Goal: Transaction & Acquisition: Obtain resource

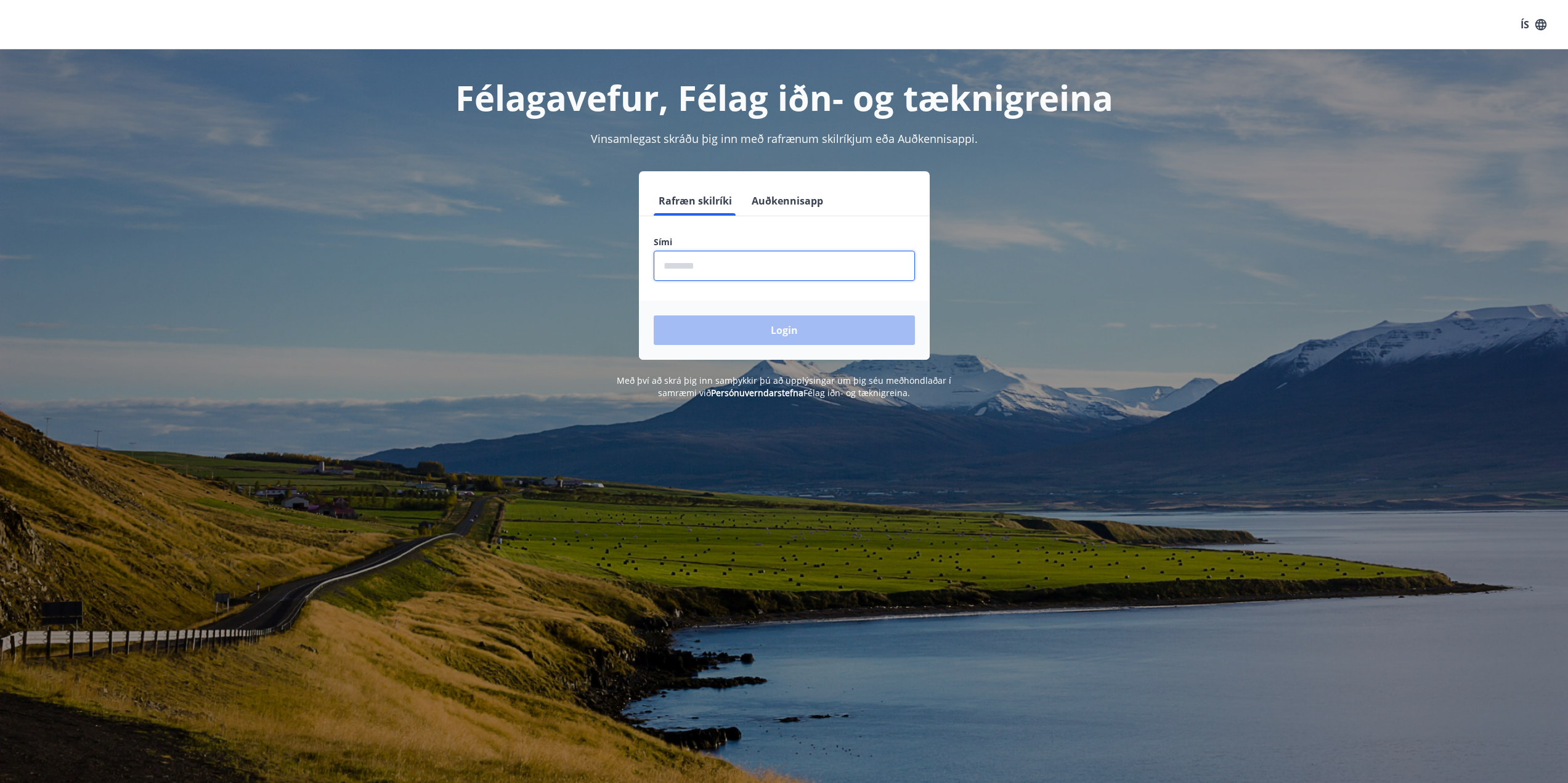
click at [717, 259] on input "phone" at bounding box center [784, 265] width 261 height 30
type input "********"
click at [810, 337] on button "Login" at bounding box center [784, 330] width 261 height 29
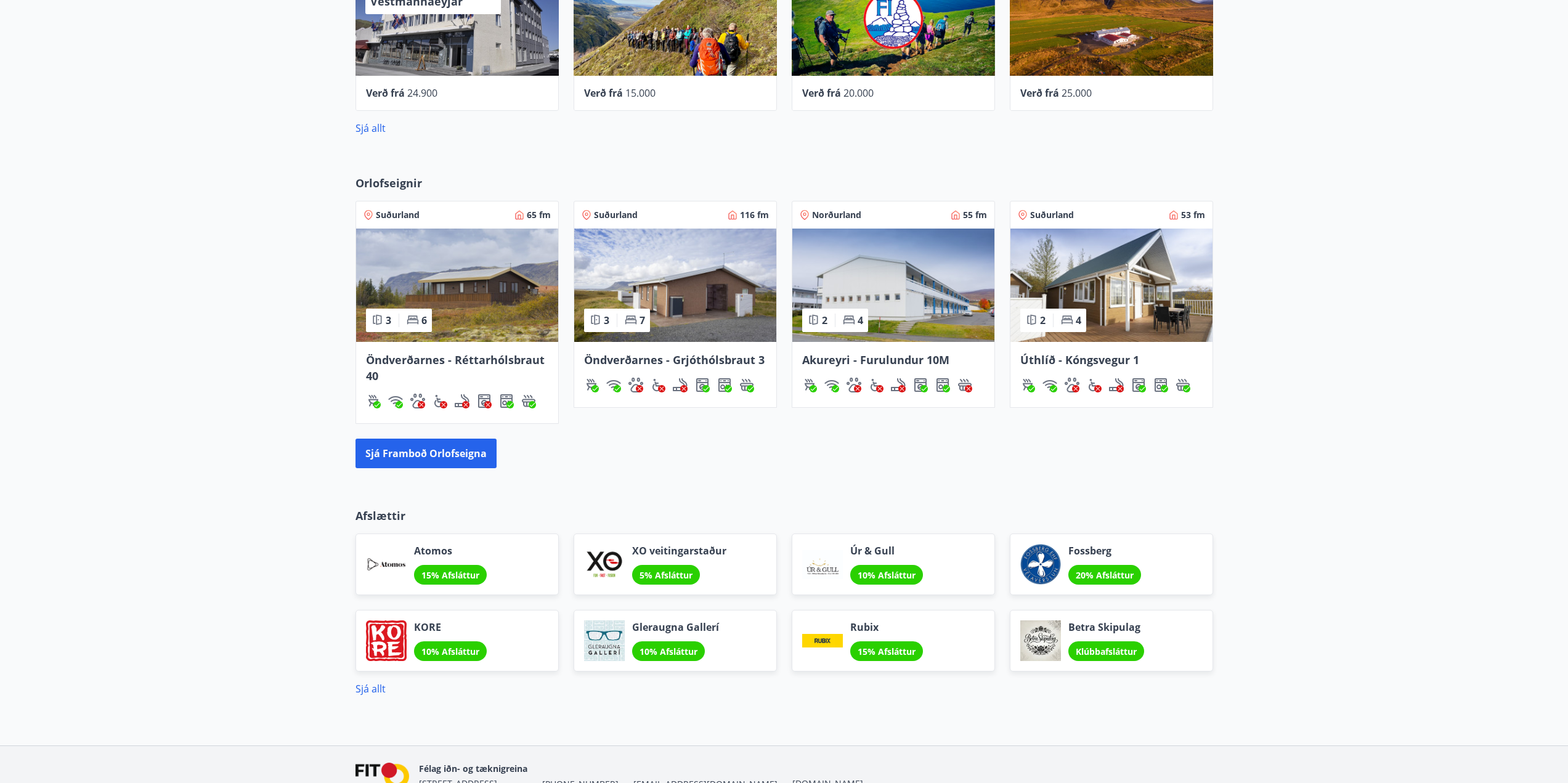
scroll to position [616, 0]
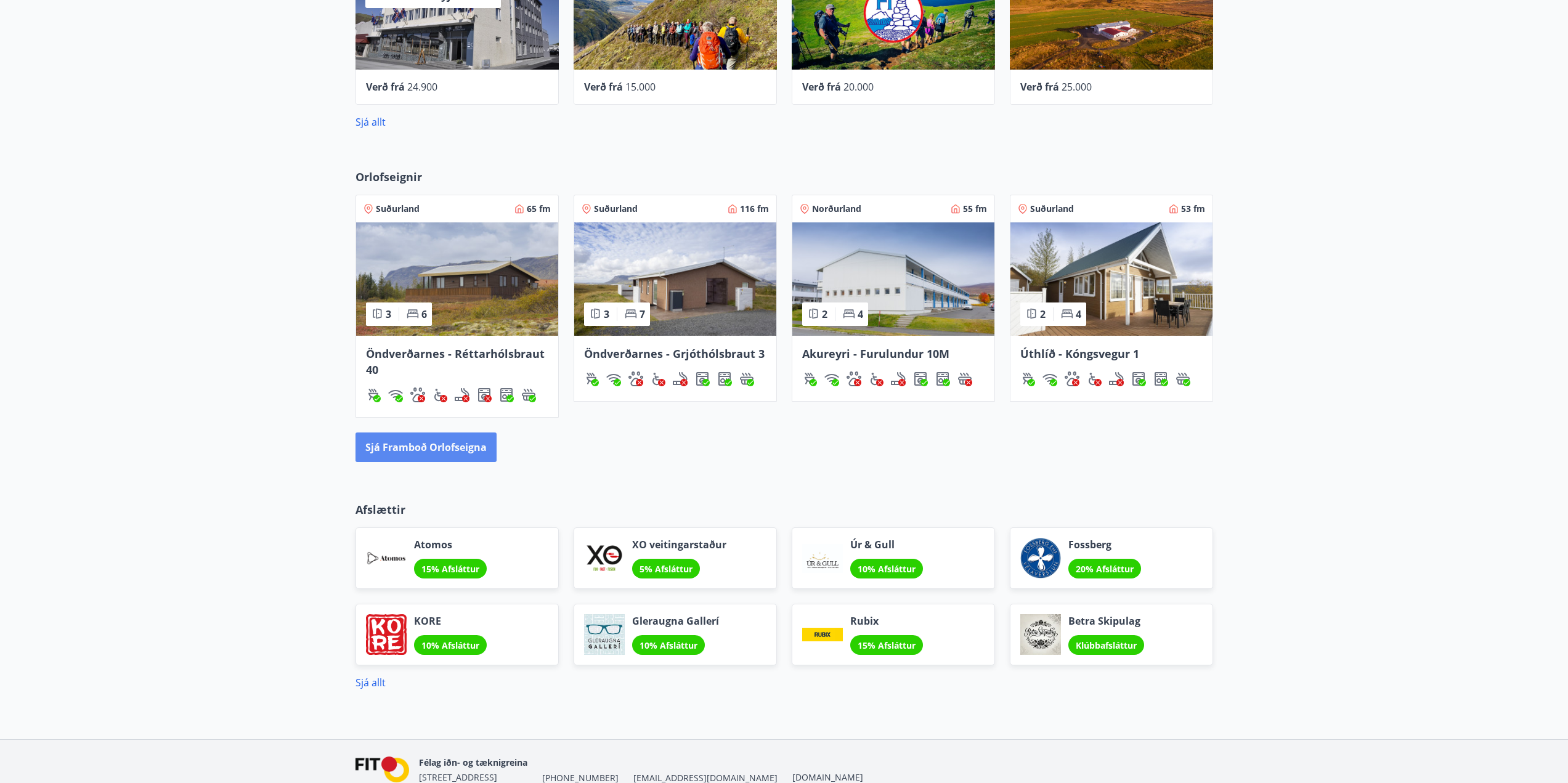
click at [447, 444] on button "Sjá framboð orlofseigna" at bounding box center [426, 447] width 141 height 29
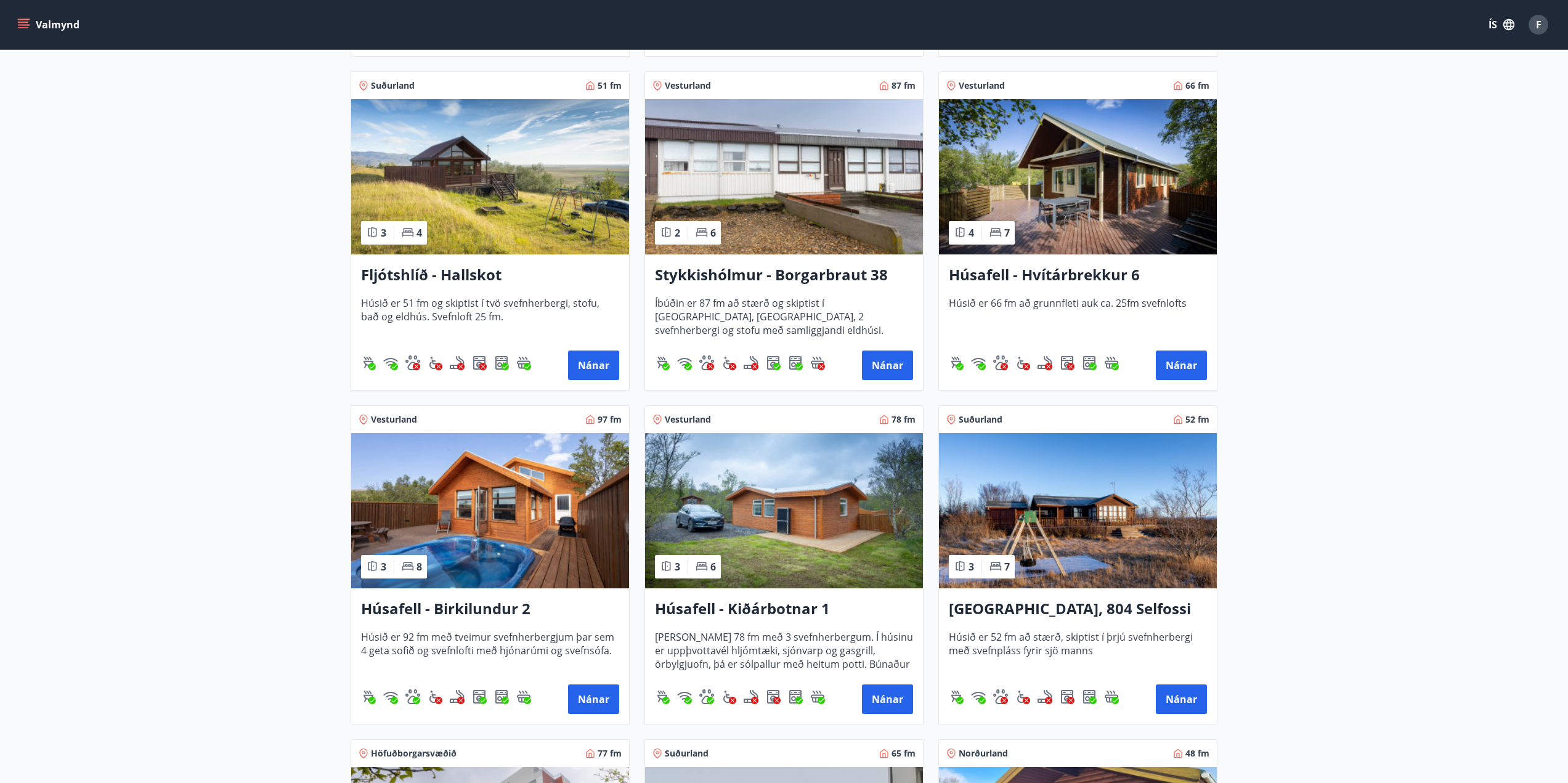
scroll to position [554, 0]
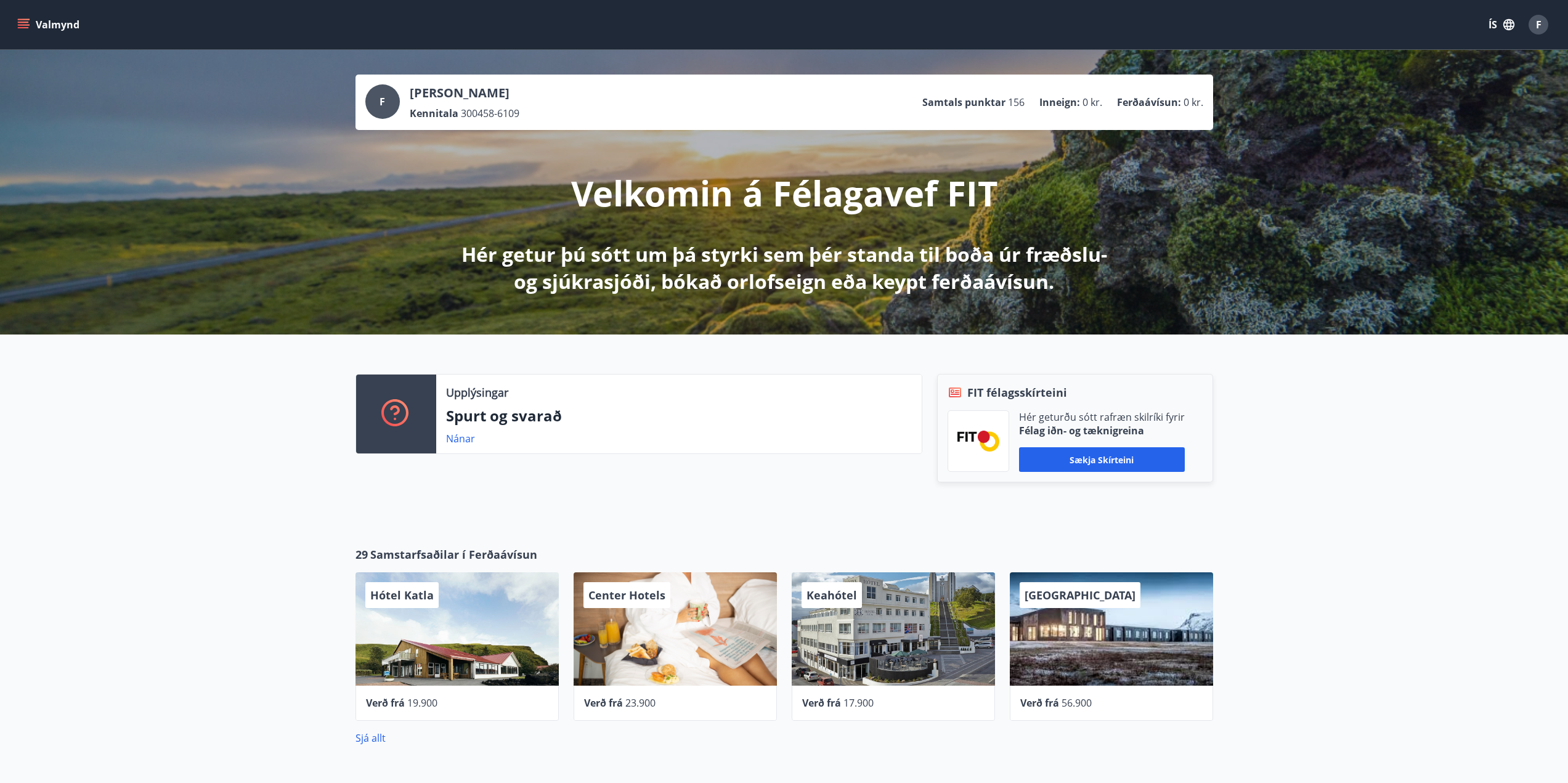
click at [23, 17] on button "Valmynd" at bounding box center [49, 24] width 70 height 22
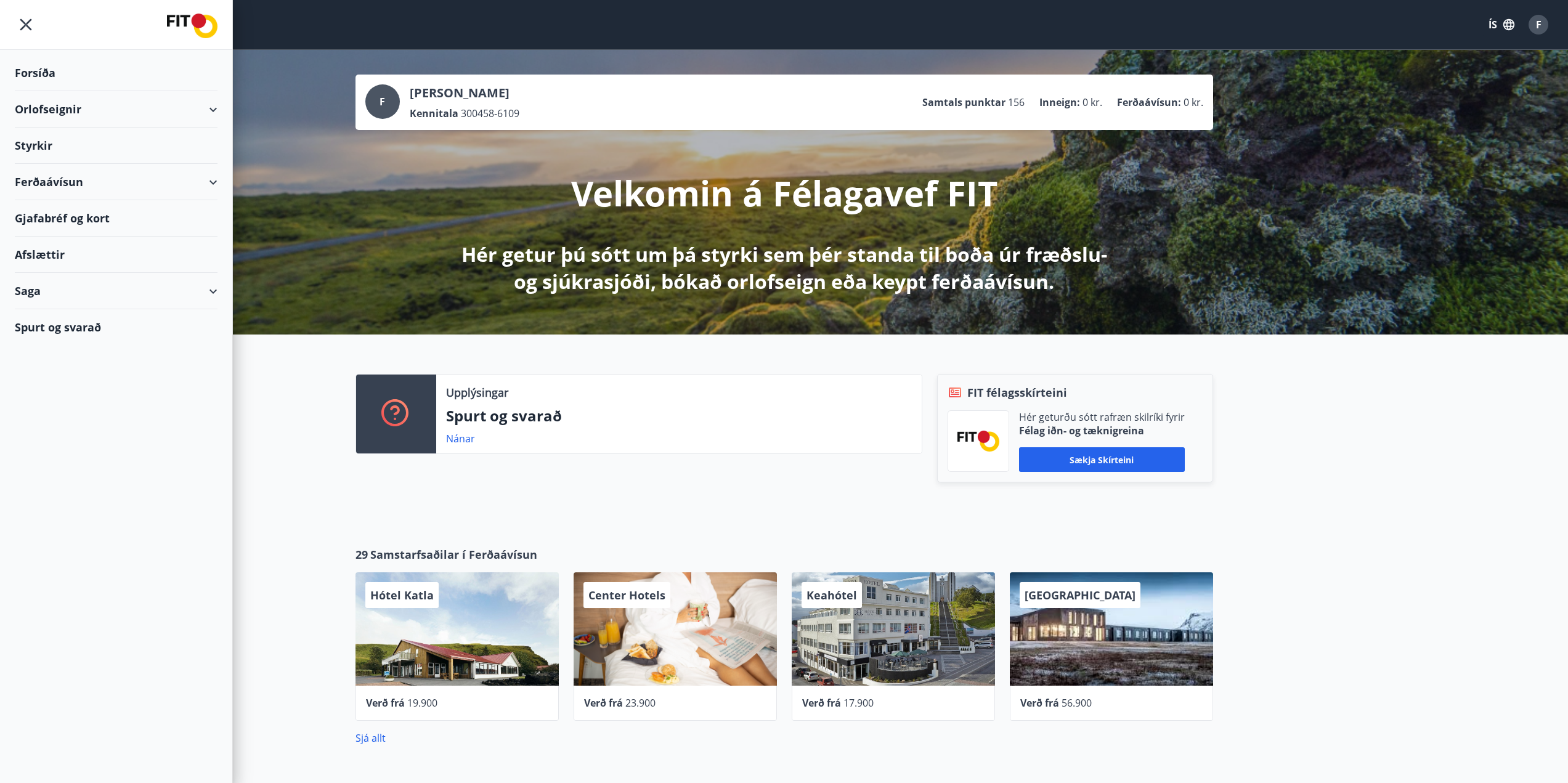
click at [83, 175] on div "Ferðaávísun" at bounding box center [116, 182] width 203 height 36
click at [79, 209] on div "Framboð" at bounding box center [116, 213] width 183 height 26
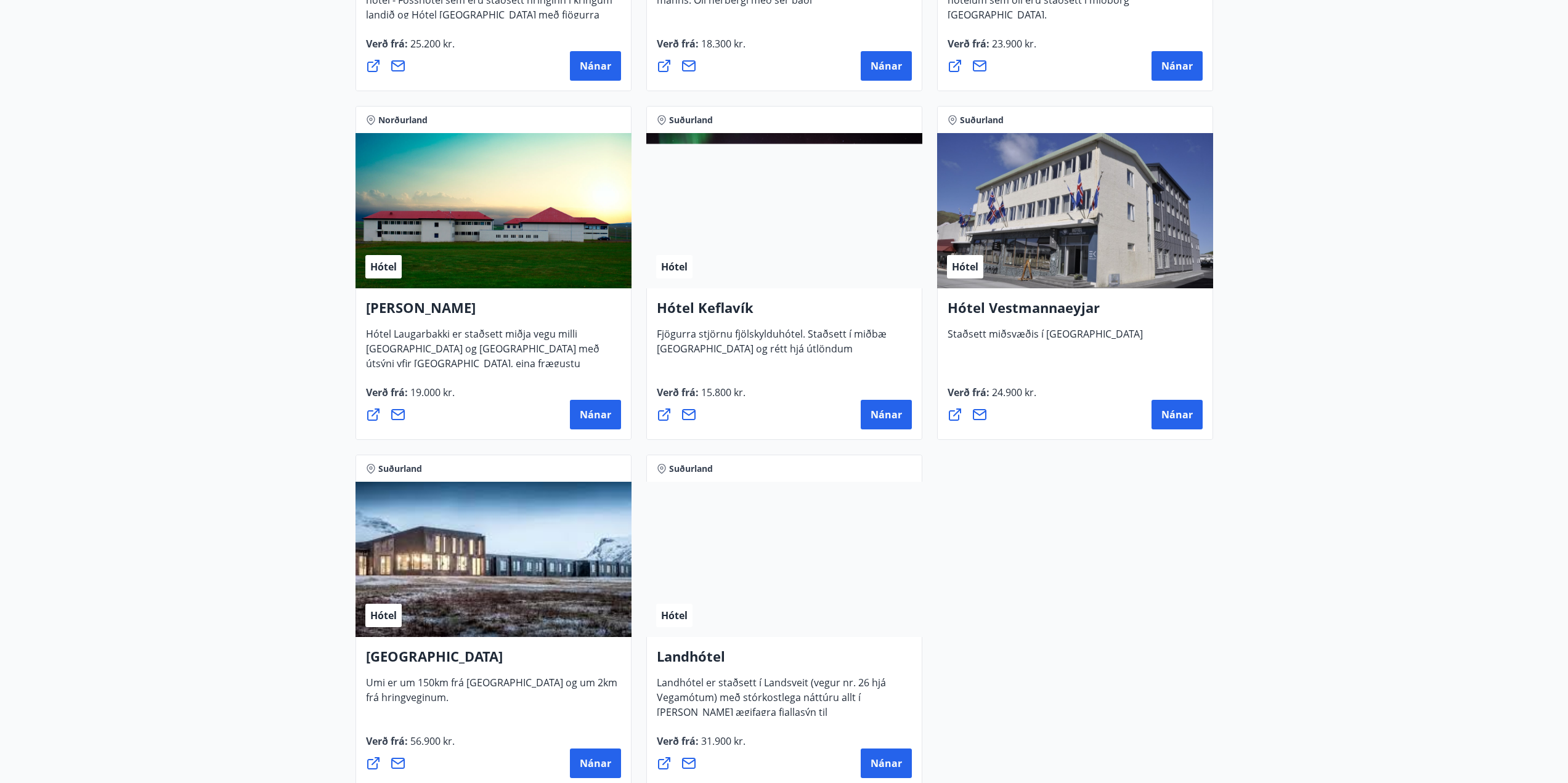
scroll to position [2956, 0]
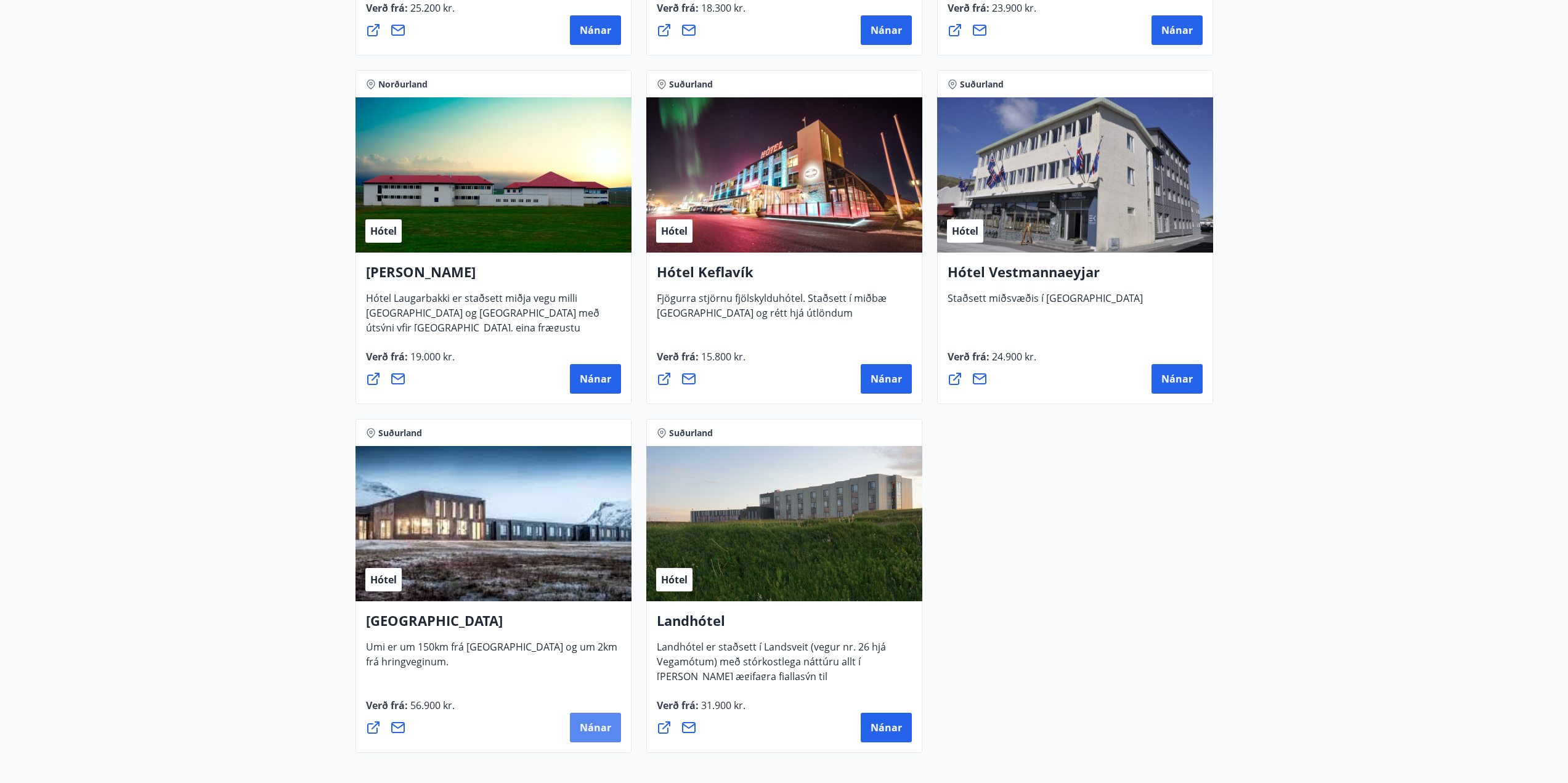
click at [599, 725] on span "Nánar" at bounding box center [595, 727] width 31 height 13
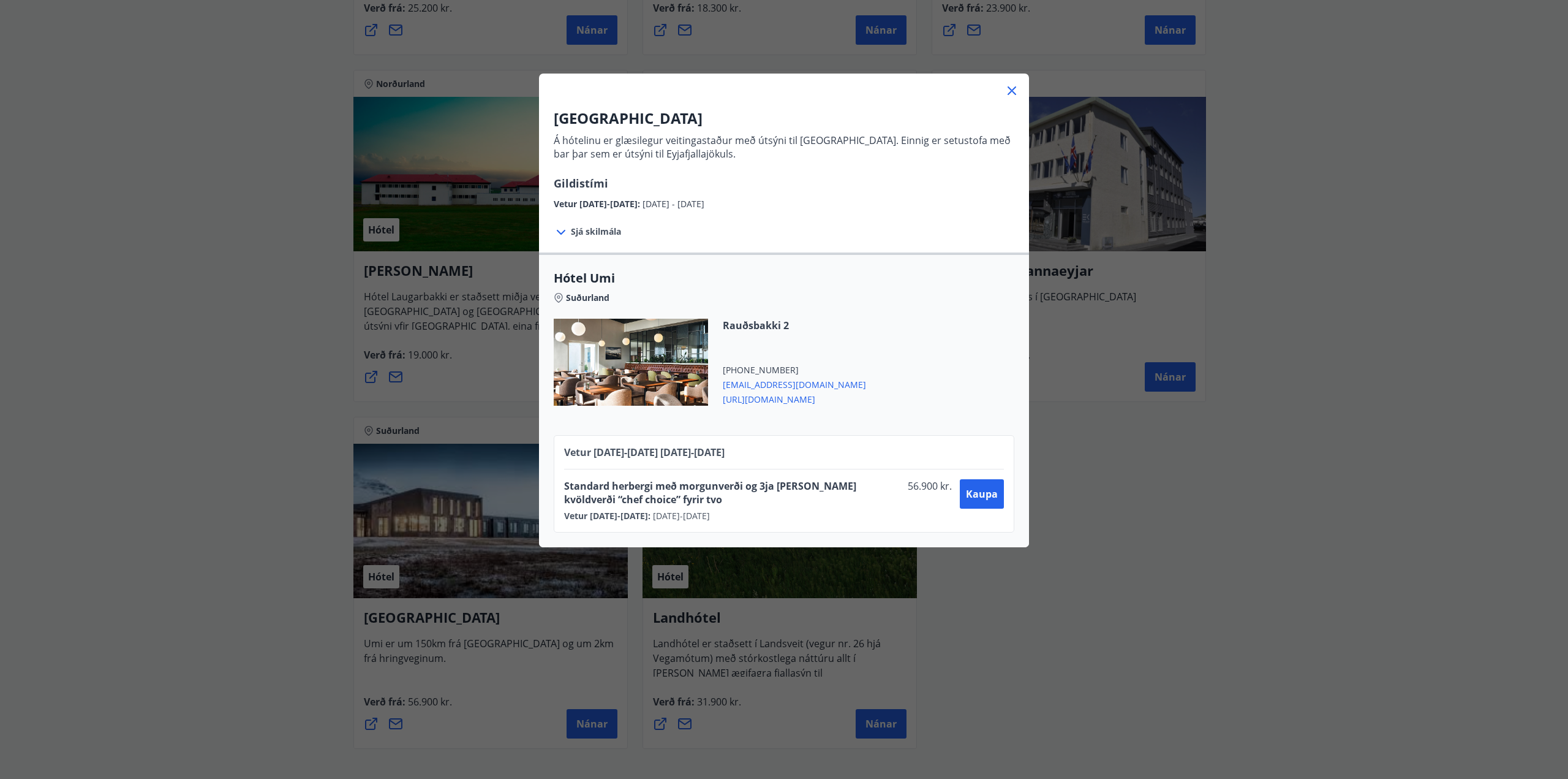
click at [1011, 85] on icon at bounding box center [1011, 90] width 15 height 15
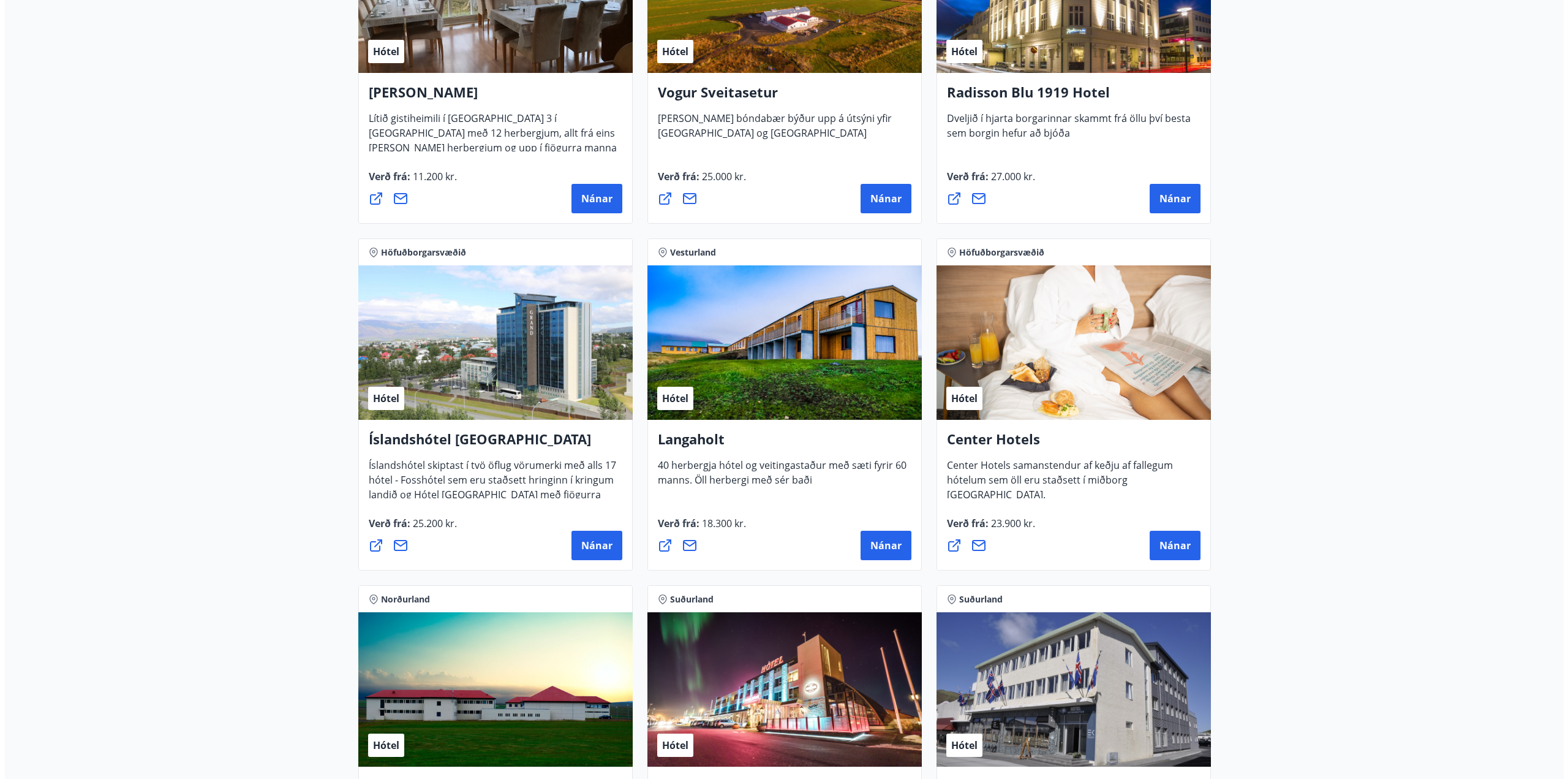
scroll to position [2396, 0]
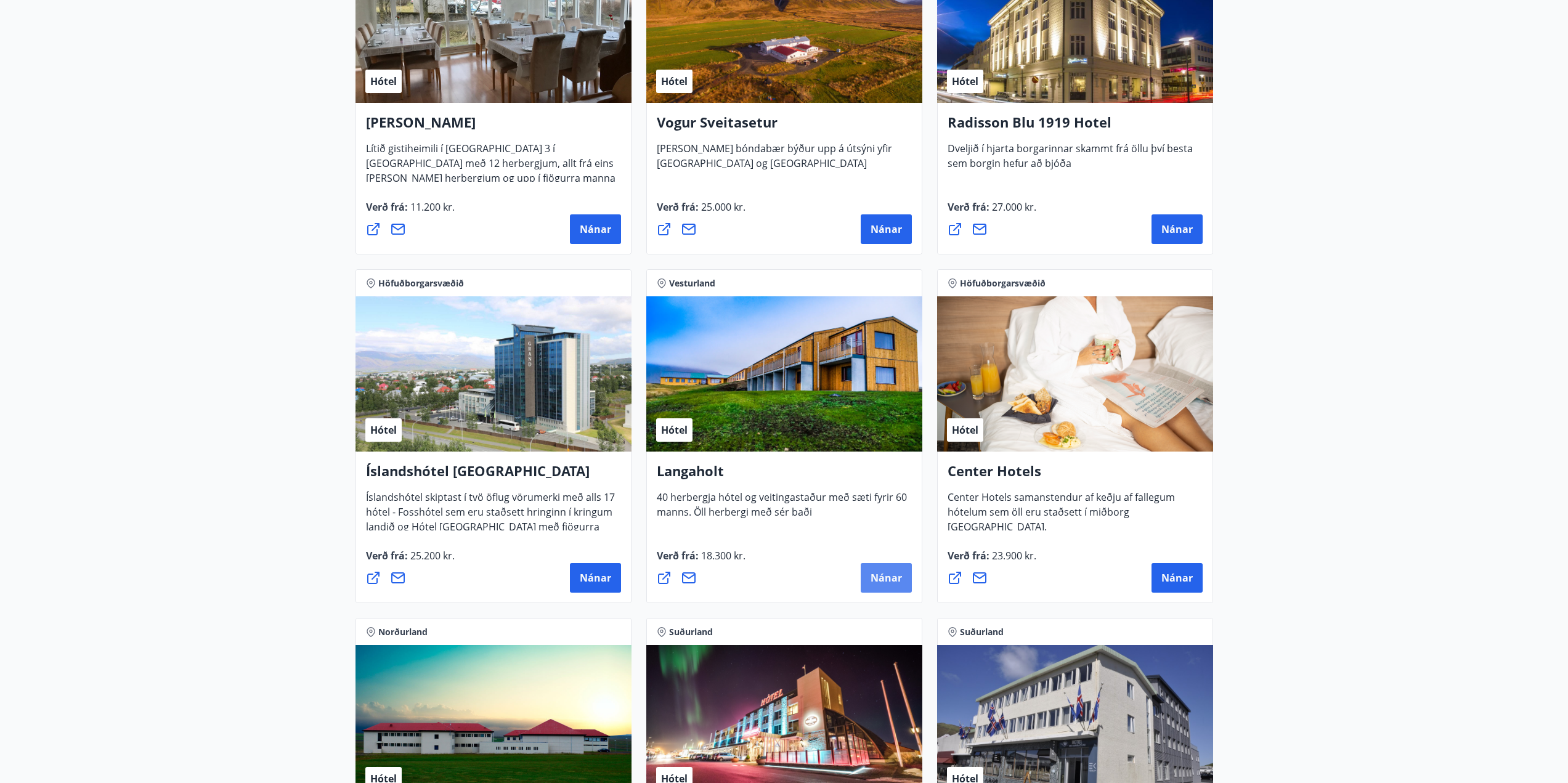
click at [884, 574] on span "Nánar" at bounding box center [886, 577] width 31 height 13
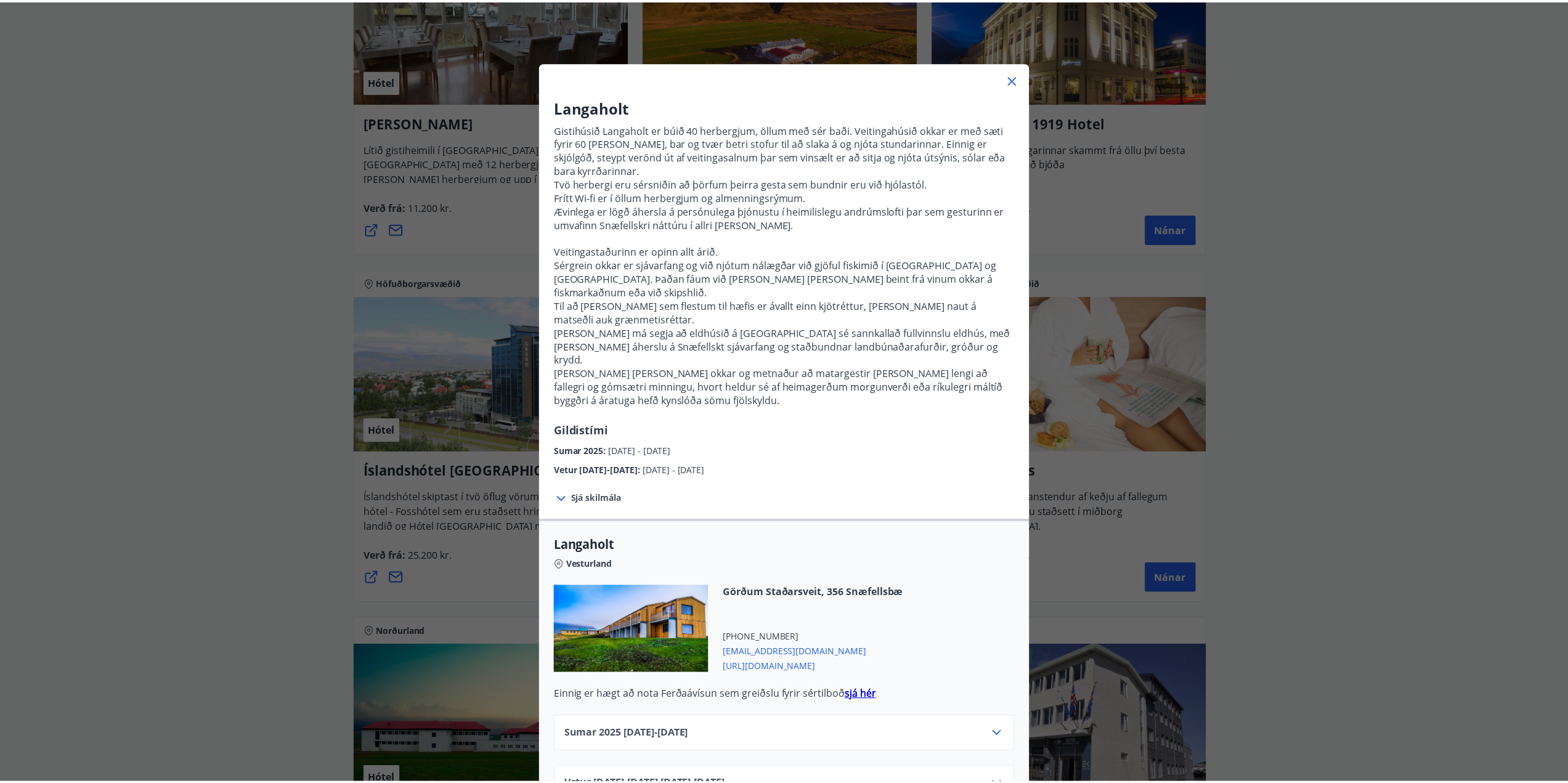
scroll to position [15, 0]
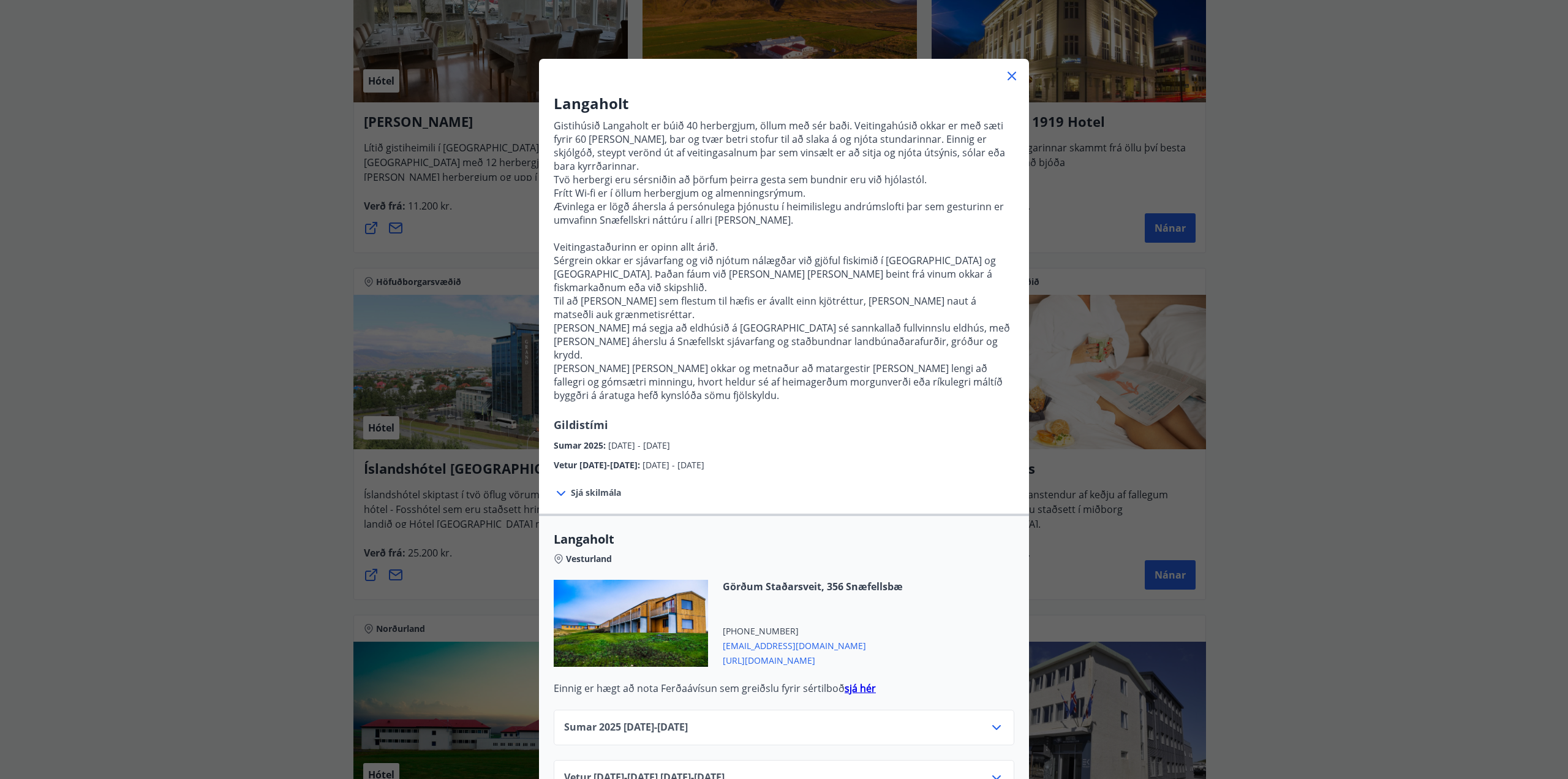
click at [1004, 72] on icon at bounding box center [1011, 76] width 15 height 15
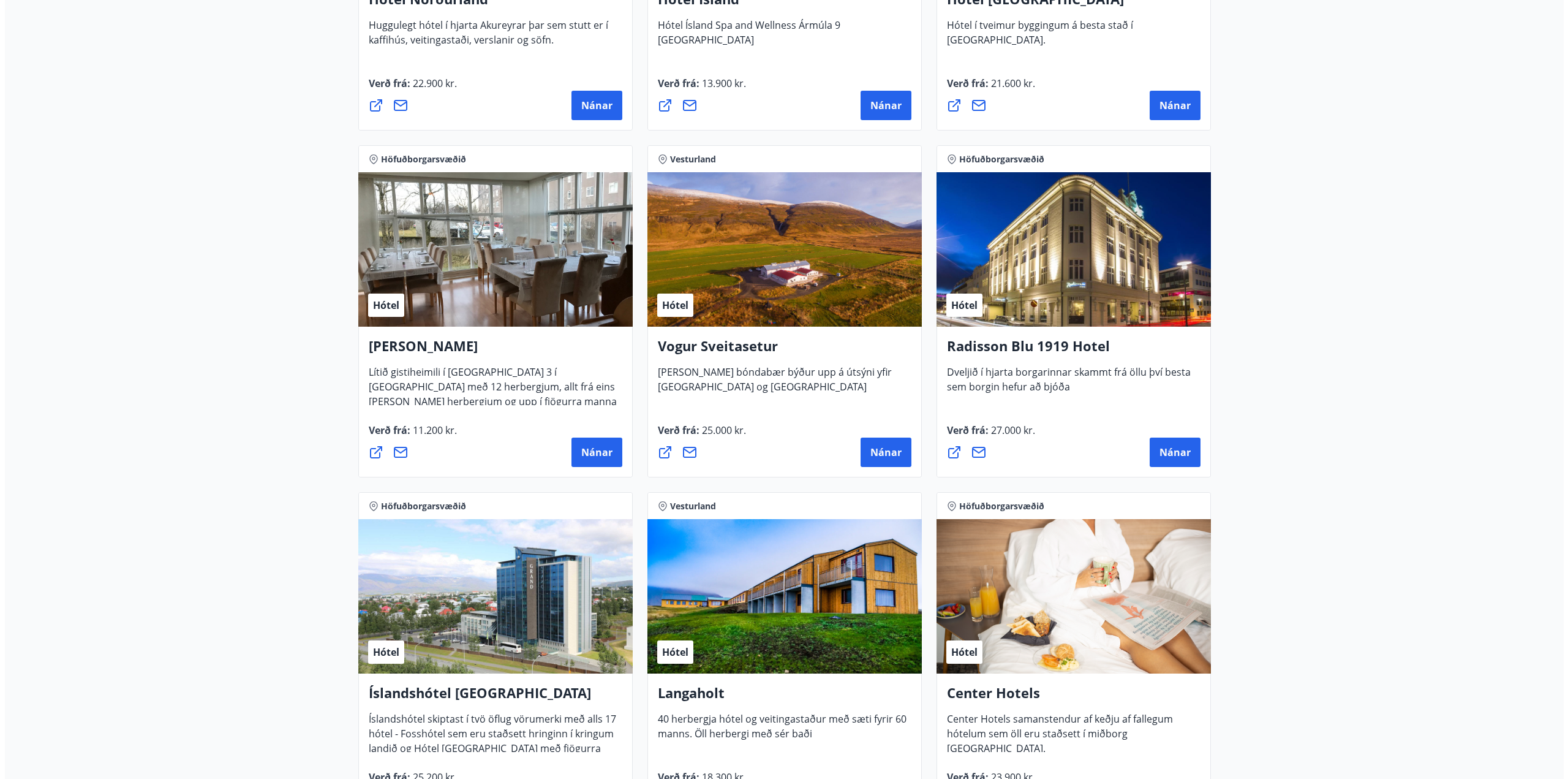
scroll to position [2151, 0]
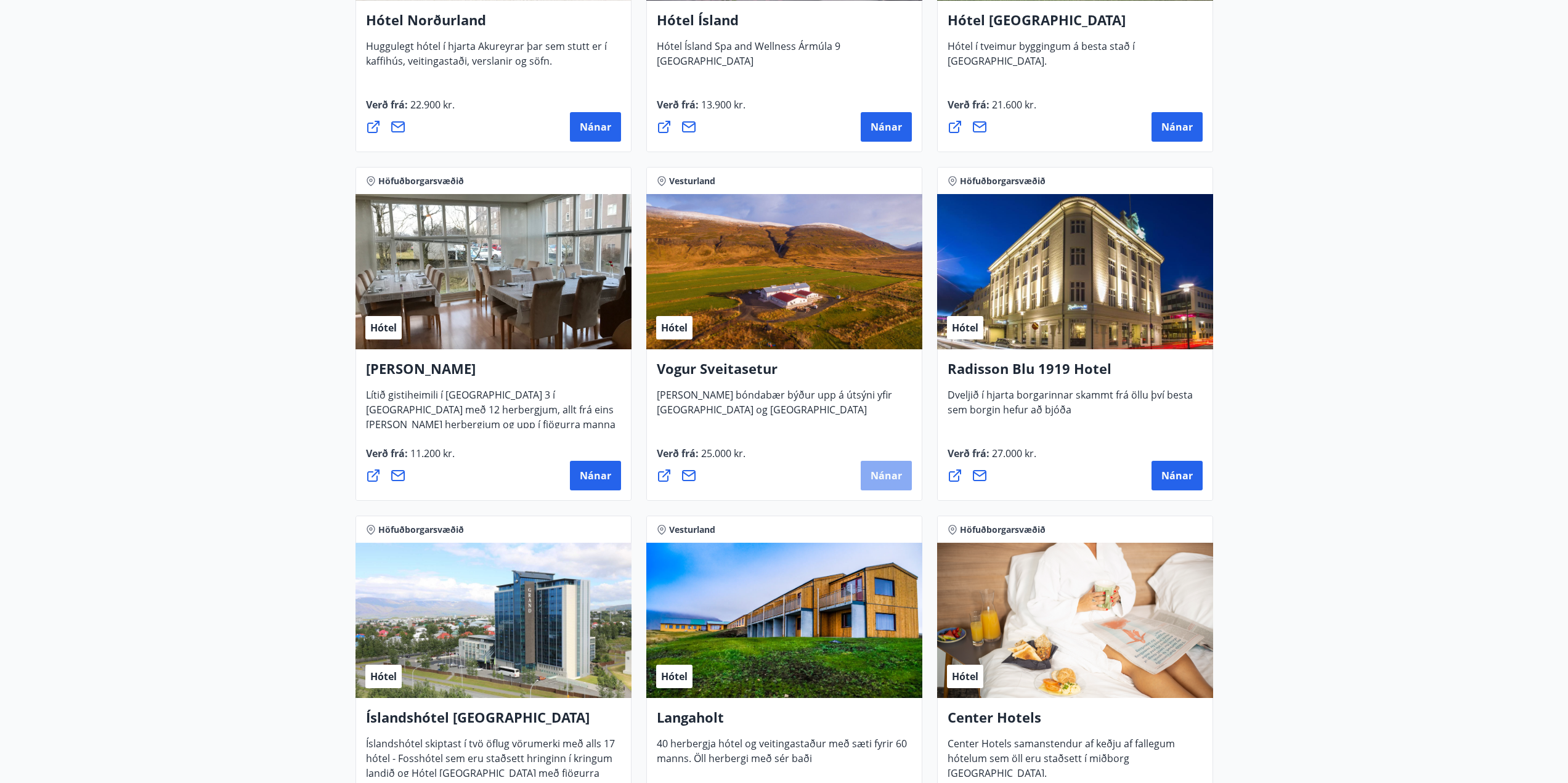
click at [882, 475] on span "Nánar" at bounding box center [886, 475] width 31 height 13
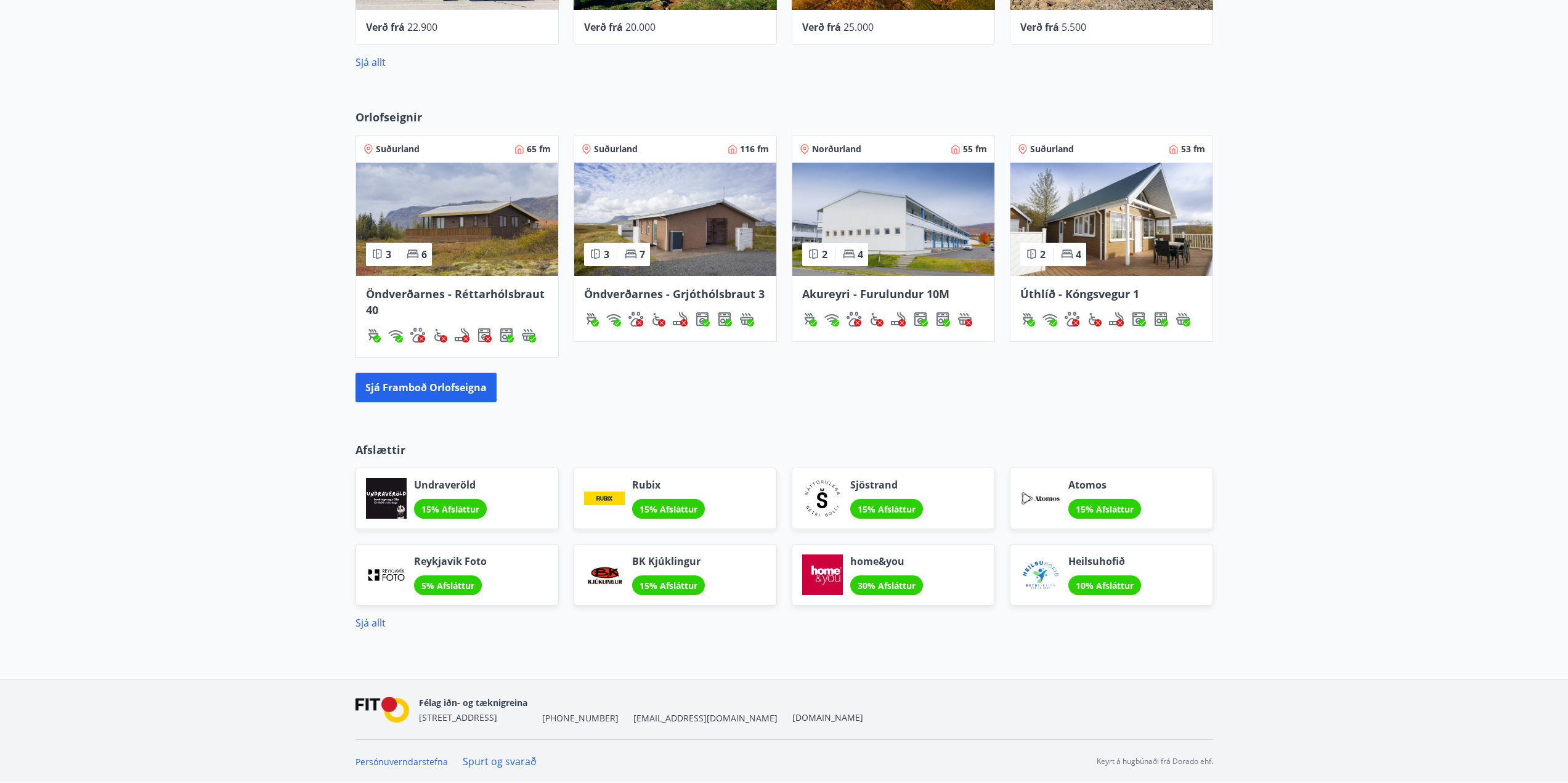
scroll to position [245, 0]
